Goal: Feedback & Contribution: Leave review/rating

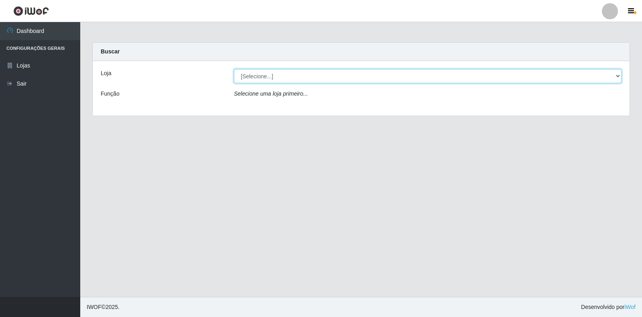
click at [620, 78] on select "[Selecione...] Atacado Vem - [STREET_ADDRESS]" at bounding box center [428, 76] width 388 height 14
select select "455"
click at [234, 69] on select "[Selecione...] Atacado Vem - [STREET_ADDRESS]" at bounding box center [428, 76] width 388 height 14
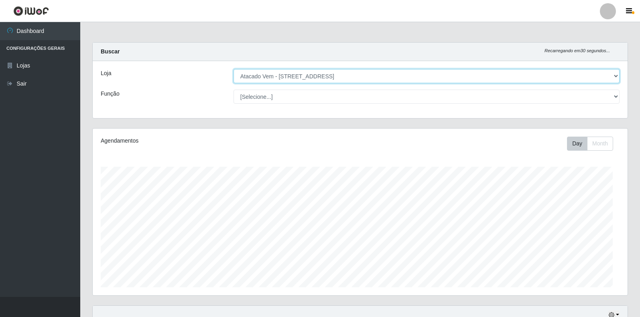
scroll to position [167, 535]
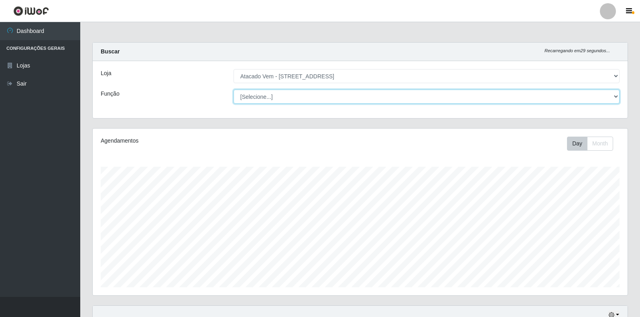
click at [610, 99] on select "[Selecione...] Carregador e Descarregador de Caminhão Carregador e Descarregado…" at bounding box center [427, 97] width 386 height 14
click at [234, 90] on select "[Selecione...] Carregador e Descarregador de Caminhão Carregador e Descarregado…" at bounding box center [427, 97] width 386 height 14
click at [615, 100] on select "[Selecione...] Carregador e Descarregador de Caminhão Carregador e Descarregado…" at bounding box center [427, 97] width 386 height 14
select select "24"
click at [234, 90] on select "[Selecione...] Carregador e Descarregador de Caminhão Carregador e Descarregado…" at bounding box center [427, 97] width 386 height 14
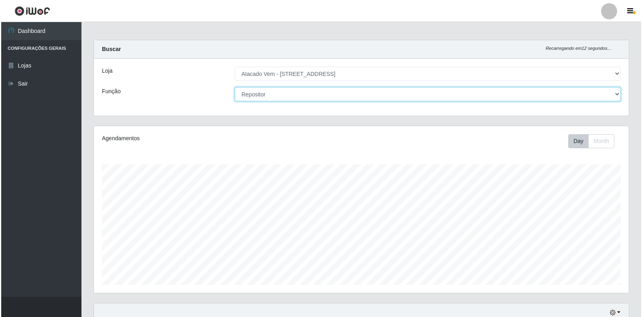
scroll to position [181, 0]
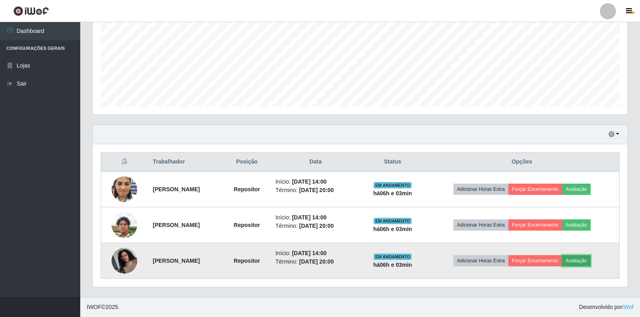
click at [585, 260] on button "Avaliação" at bounding box center [577, 260] width 29 height 11
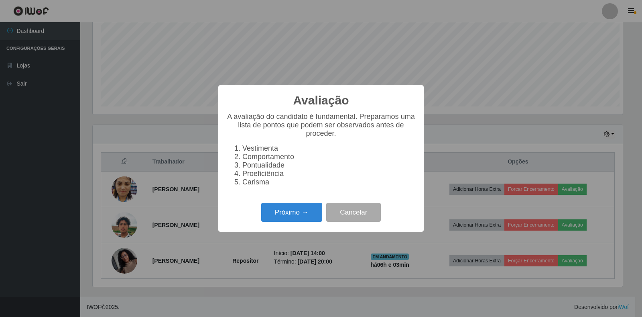
scroll to position [167, 530]
click at [308, 218] on button "Próximo →" at bounding box center [291, 212] width 61 height 19
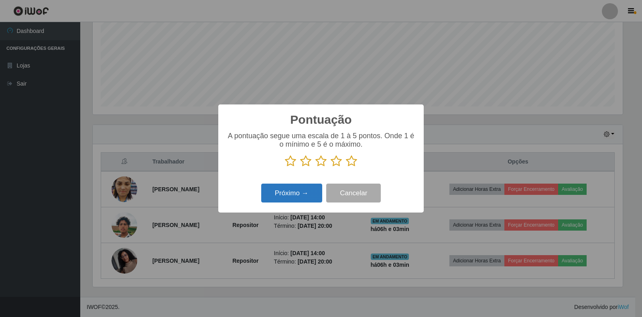
click at [303, 196] on button "Próximo →" at bounding box center [291, 193] width 61 height 19
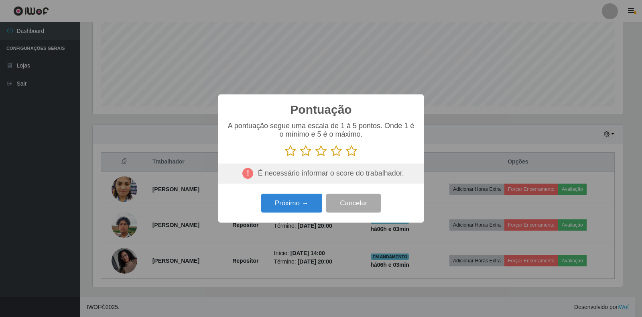
click at [356, 152] on icon at bounding box center [351, 151] width 11 height 12
click at [346, 157] on input "radio" at bounding box center [346, 157] width 0 height 0
click at [296, 206] on button "Próximo →" at bounding box center [291, 203] width 61 height 19
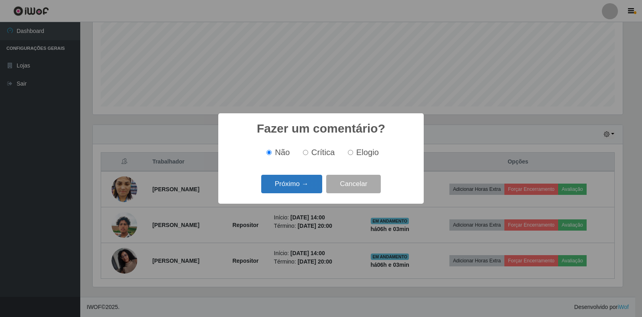
click at [309, 188] on button "Próximo →" at bounding box center [291, 184] width 61 height 19
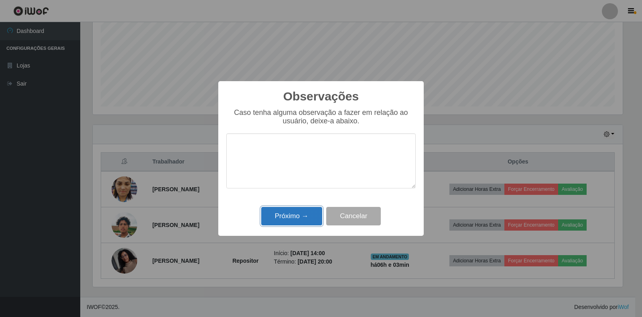
click at [308, 213] on button "Próximo →" at bounding box center [291, 216] width 61 height 19
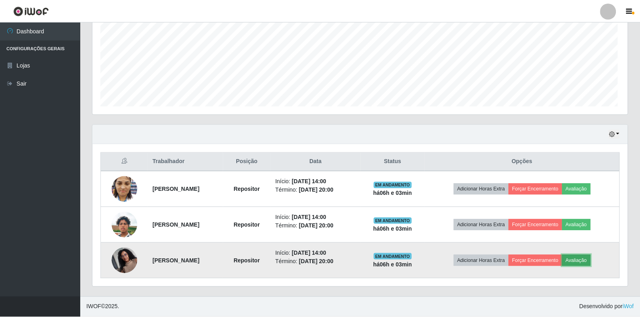
scroll to position [167, 535]
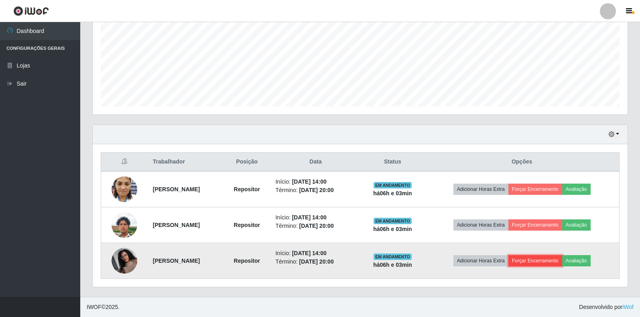
click at [560, 260] on button "Forçar Encerramento" at bounding box center [536, 260] width 54 height 11
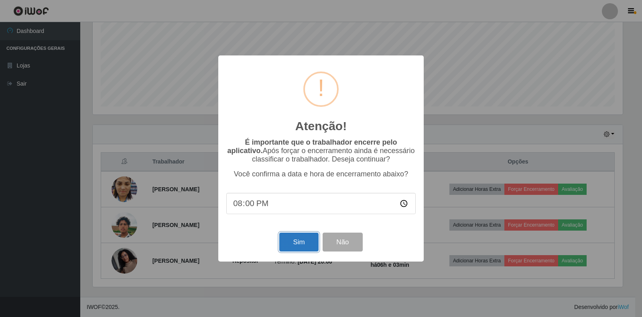
click at [293, 245] on button "Sim" at bounding box center [298, 241] width 39 height 19
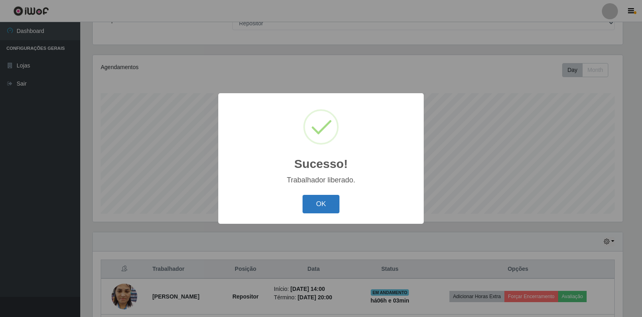
click at [334, 208] on button "OK" at bounding box center [321, 204] width 37 height 19
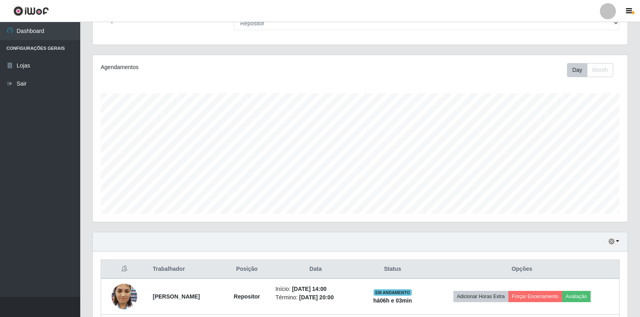
scroll to position [145, 0]
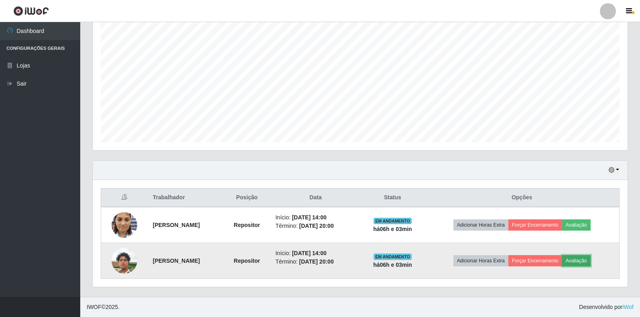
click at [591, 262] on button "Avaliação" at bounding box center [577, 260] width 29 height 11
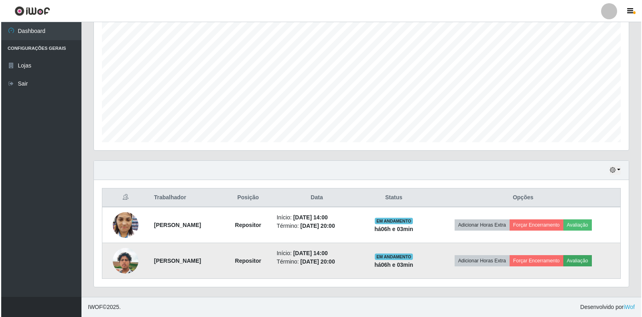
scroll to position [167, 530]
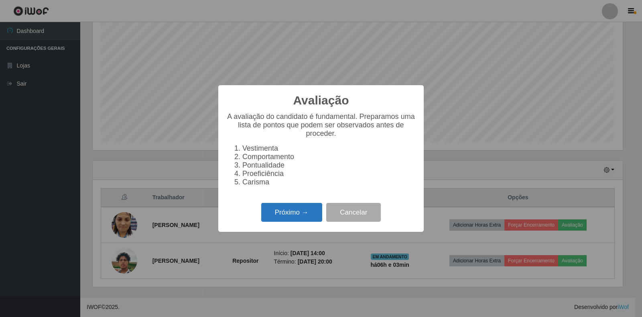
click at [281, 220] on button "Próximo →" at bounding box center [291, 212] width 61 height 19
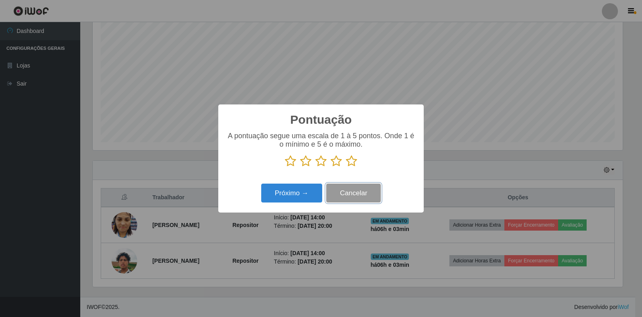
click at [365, 194] on button "Cancelar" at bounding box center [353, 193] width 55 height 19
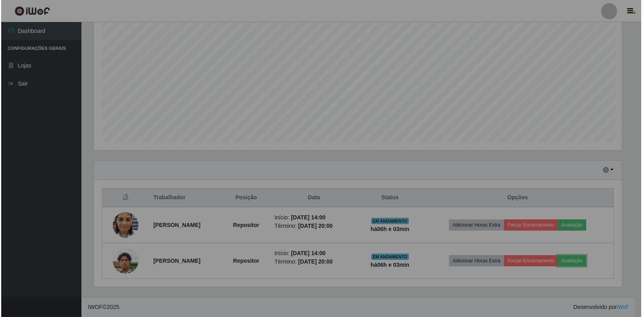
scroll to position [167, 535]
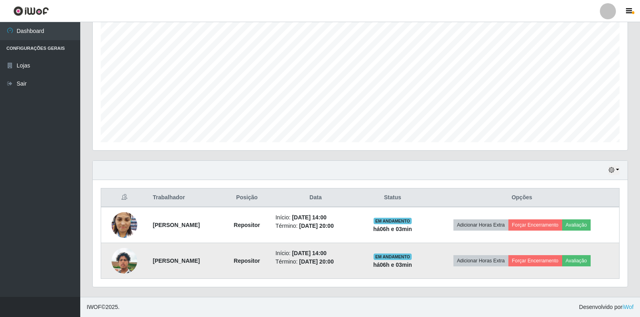
click at [119, 265] on img at bounding box center [125, 261] width 26 height 46
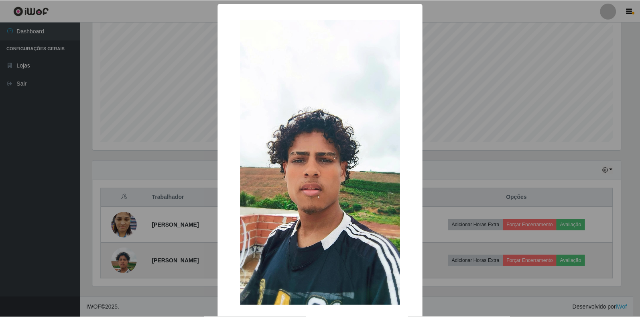
scroll to position [167, 530]
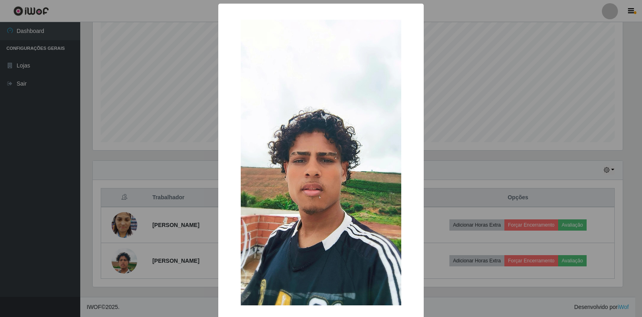
click at [465, 280] on div "× OK Cancel" at bounding box center [321, 158] width 642 height 317
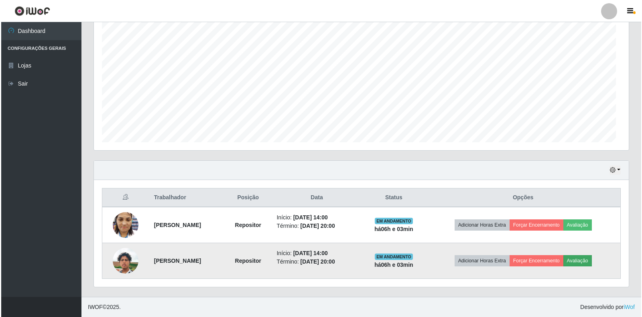
scroll to position [167, 535]
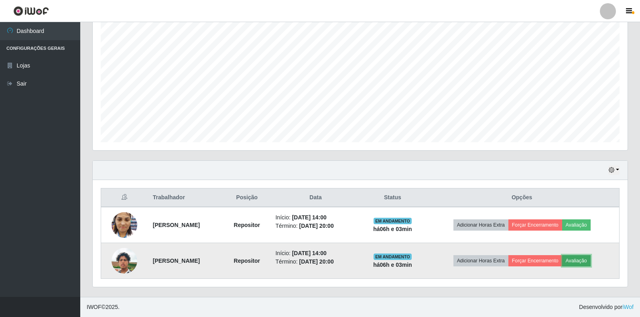
click at [591, 264] on button "Avaliação" at bounding box center [577, 260] width 29 height 11
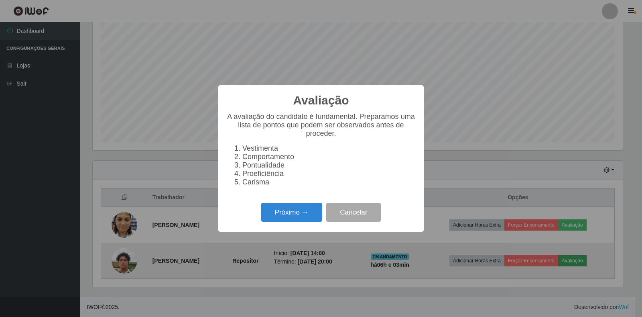
scroll to position [0, 0]
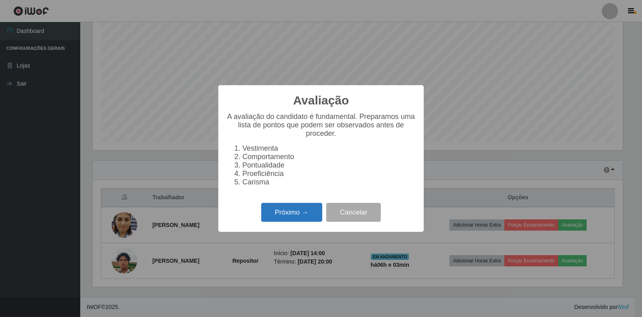
click at [281, 218] on button "Próximo →" at bounding box center [291, 212] width 61 height 19
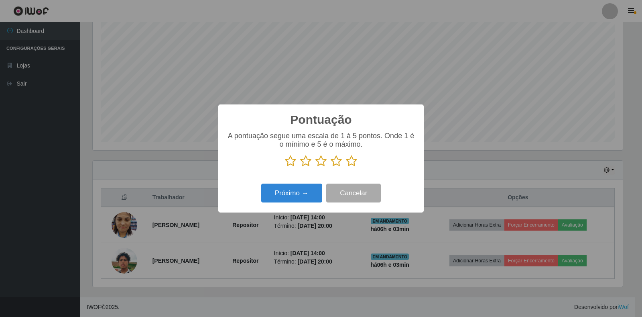
click at [353, 164] on icon at bounding box center [351, 161] width 11 height 12
click at [346, 167] on input "radio" at bounding box center [346, 167] width 0 height 0
click at [308, 192] on button "Próximo →" at bounding box center [291, 193] width 61 height 19
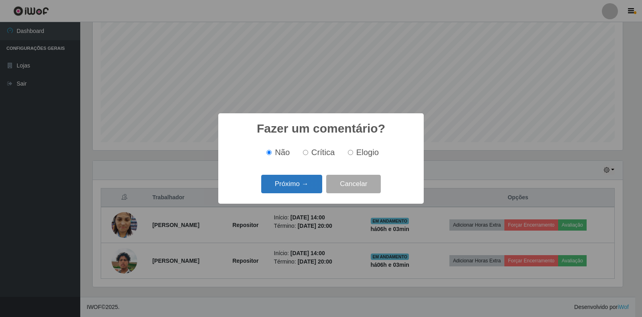
click at [315, 190] on button "Próximo →" at bounding box center [291, 184] width 61 height 19
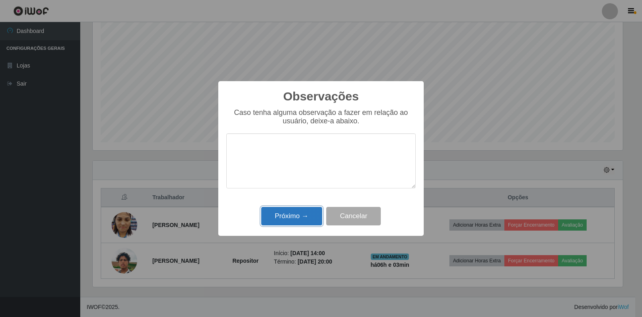
click at [315, 215] on button "Próximo →" at bounding box center [291, 216] width 61 height 19
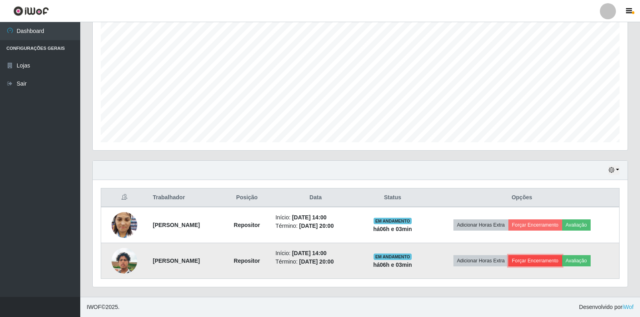
click at [555, 261] on button "Forçar Encerramento" at bounding box center [536, 260] width 54 height 11
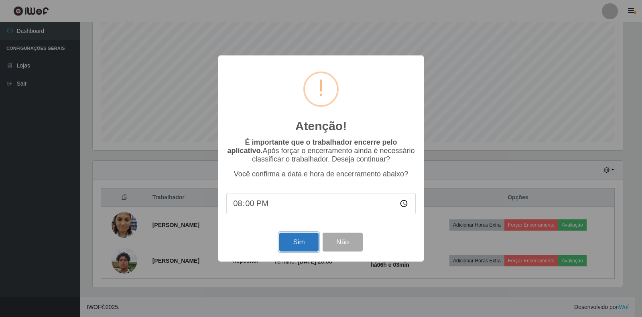
click at [310, 245] on button "Sim" at bounding box center [298, 241] width 39 height 19
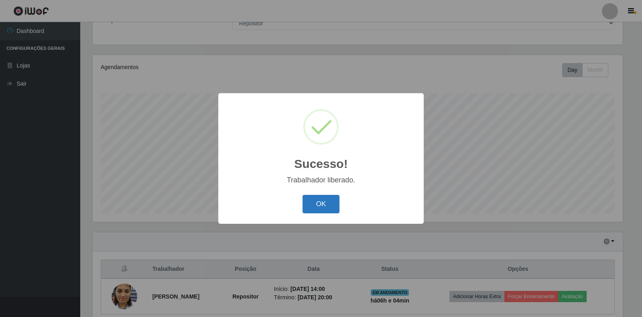
click at [318, 206] on button "OK" at bounding box center [321, 204] width 37 height 19
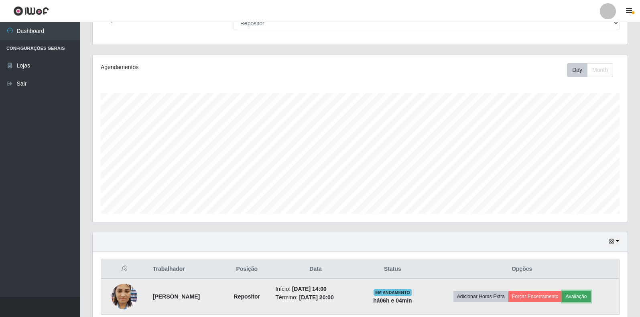
click at [580, 299] on button "Avaliação" at bounding box center [577, 296] width 29 height 11
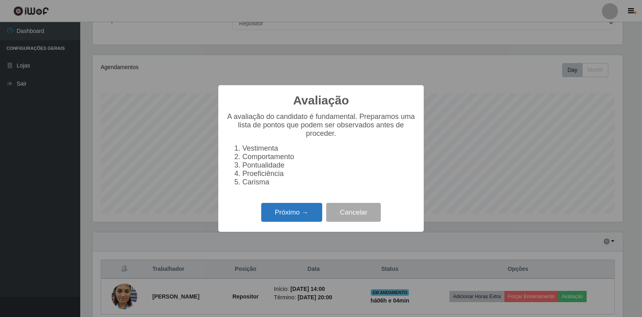
click at [297, 219] on button "Próximo →" at bounding box center [291, 212] width 61 height 19
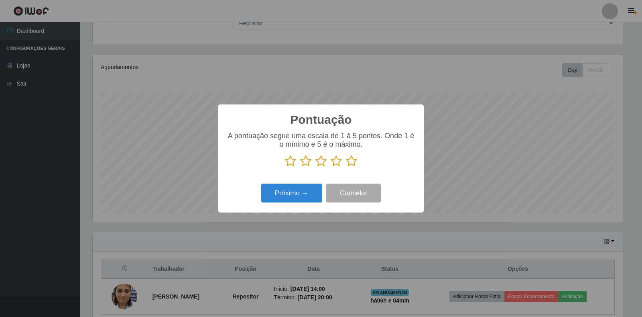
click at [356, 161] on icon at bounding box center [351, 161] width 11 height 12
click at [346, 167] on input "radio" at bounding box center [346, 167] width 0 height 0
click at [298, 186] on button "Próximo →" at bounding box center [291, 193] width 61 height 19
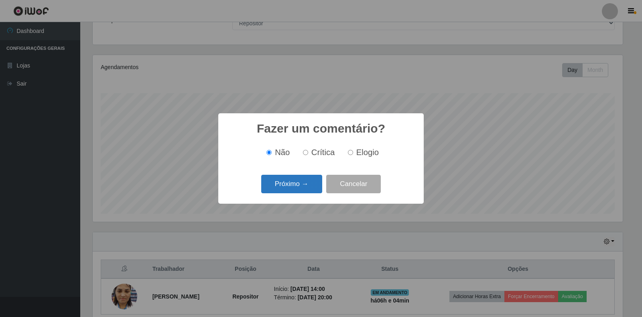
click at [308, 188] on button "Próximo →" at bounding box center [291, 184] width 61 height 19
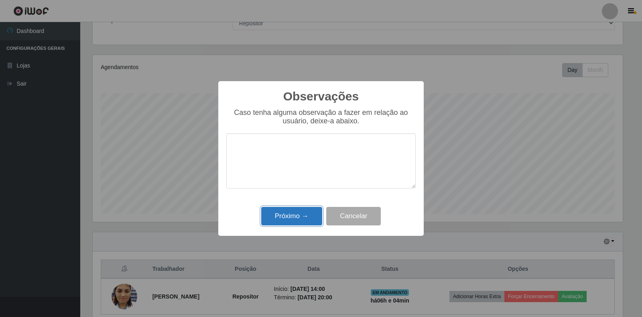
click at [305, 210] on button "Próximo →" at bounding box center [291, 216] width 61 height 19
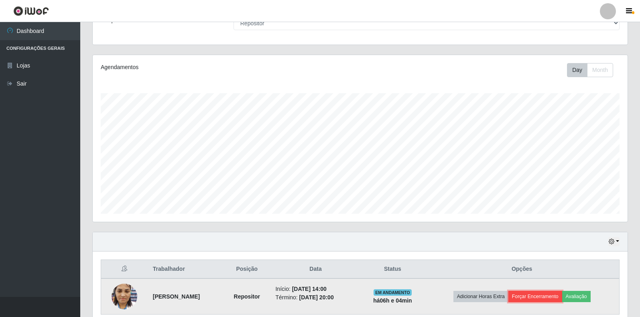
click at [545, 297] on button "Forçar Encerramento" at bounding box center [536, 296] width 54 height 11
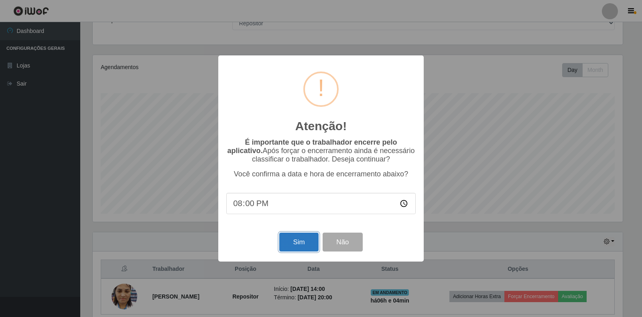
click at [311, 246] on button "Sim" at bounding box center [298, 241] width 39 height 19
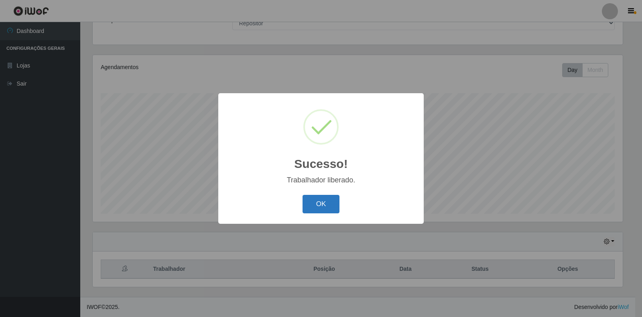
click at [330, 208] on button "OK" at bounding box center [321, 204] width 37 height 19
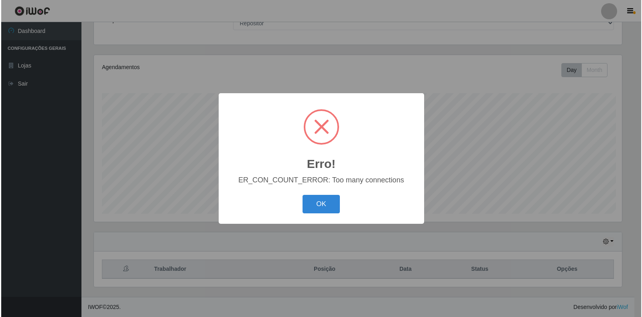
scroll to position [167, 530]
